Goal: Task Accomplishment & Management: Manage account settings

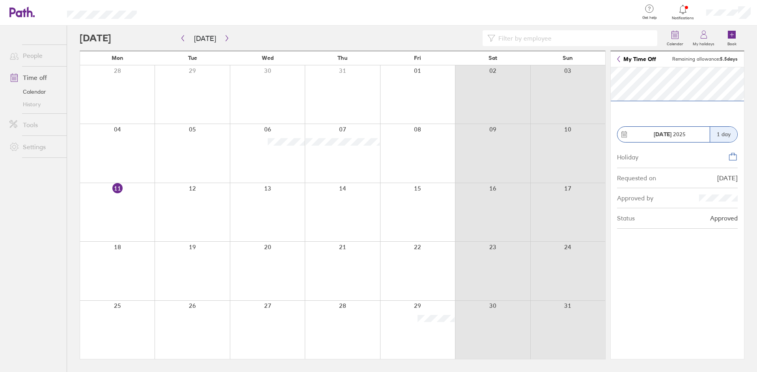
click at [733, 157] on icon at bounding box center [732, 156] width 9 height 9
click at [624, 134] on circle at bounding box center [624, 134] width 1 height 1
click at [635, 60] on link "My Time Off" at bounding box center [636, 59] width 39 height 6
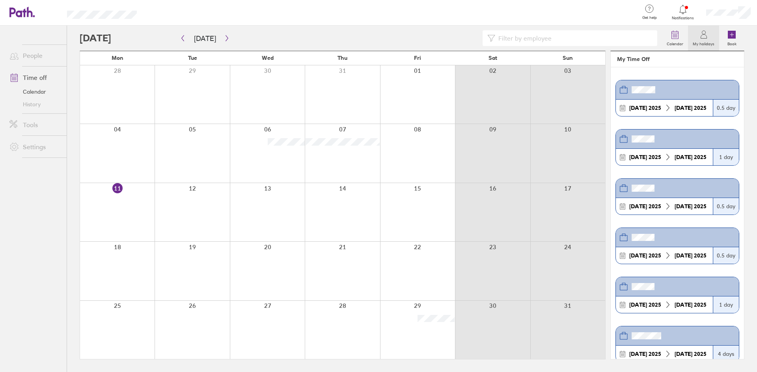
click at [723, 156] on div "1 day" at bounding box center [726, 157] width 26 height 17
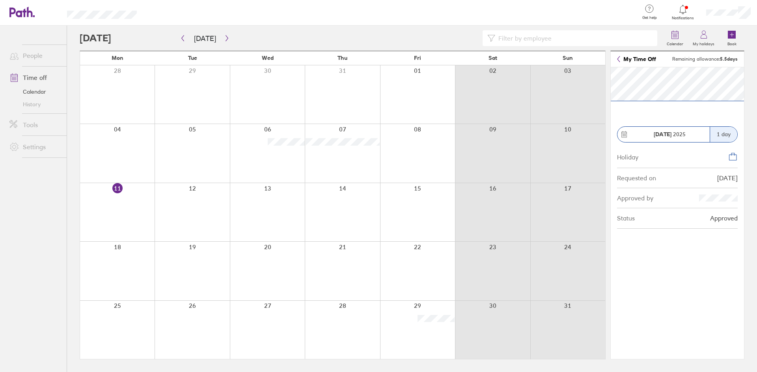
click at [725, 135] on div "1 day" at bounding box center [723, 134] width 28 height 15
click at [678, 349] on icon at bounding box center [677, 349] width 13 height 13
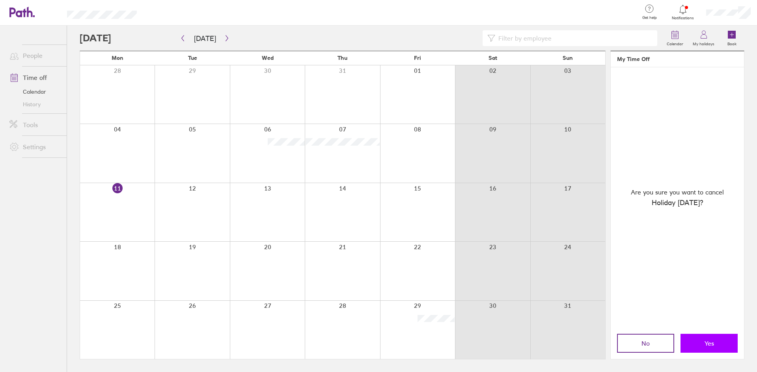
click at [717, 348] on button "Yes" at bounding box center [708, 343] width 57 height 19
